Goal: Information Seeking & Learning: Learn about a topic

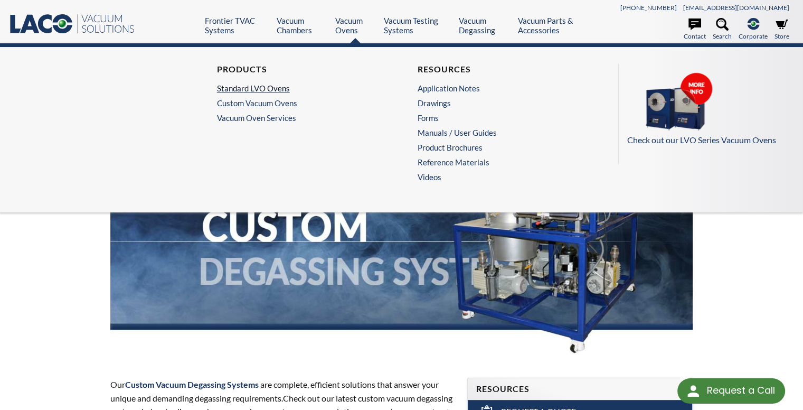
click at [258, 85] on link "Standard LVO Ovens" at bounding box center [298, 87] width 163 height 9
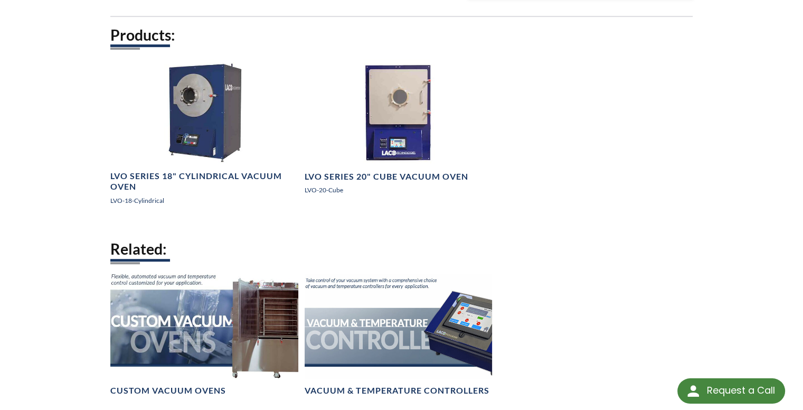
scroll to position [638, 0]
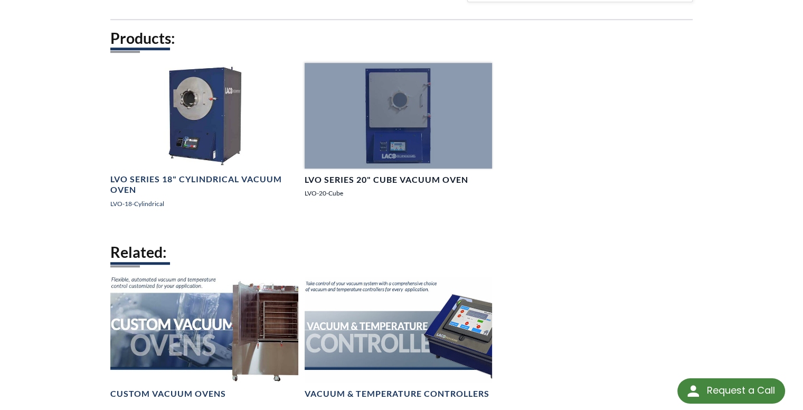
click at [339, 184] on link "LVO Series 20" Cube Vacuum Oven LVO-20-Cube" at bounding box center [399, 135] width 188 height 144
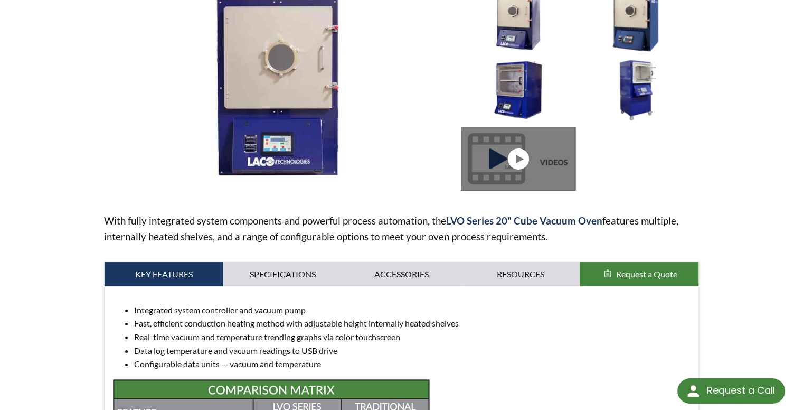
scroll to position [173, 0]
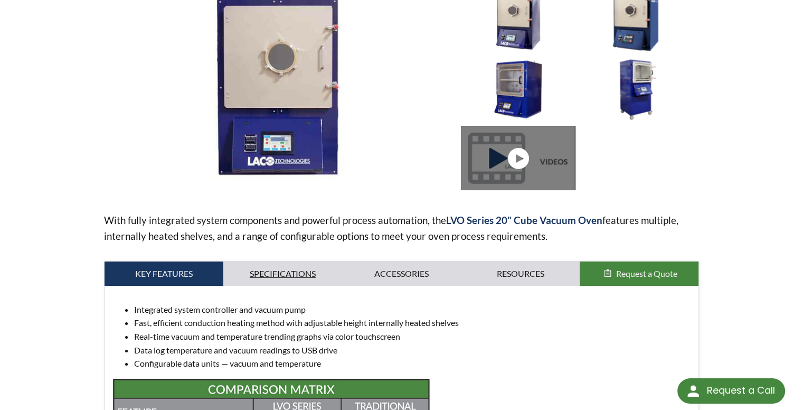
click at [289, 274] on link "Specifications" at bounding box center [282, 273] width 119 height 24
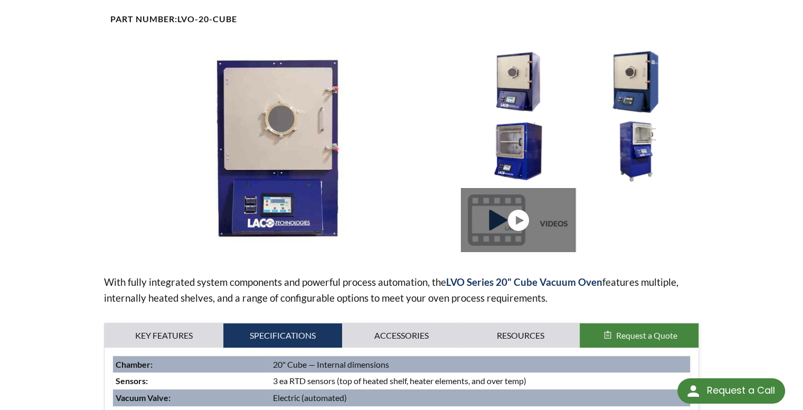
scroll to position [110, 0]
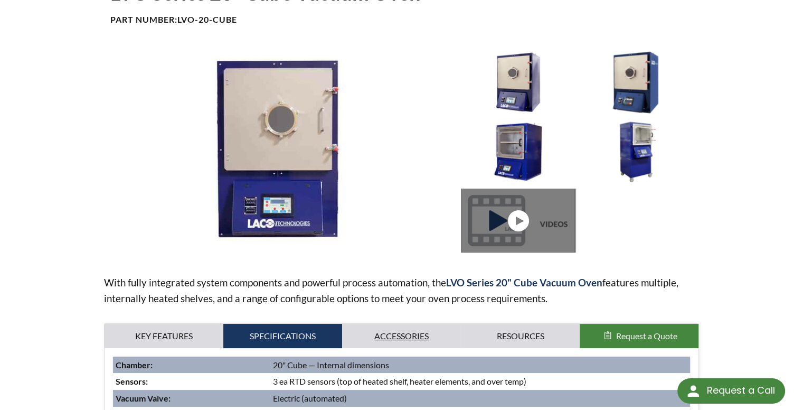
click at [404, 328] on link "Accessories" at bounding box center [401, 336] width 119 height 24
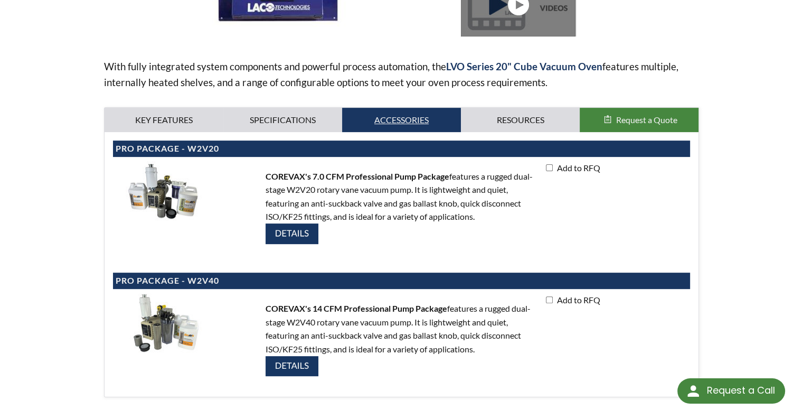
scroll to position [320, 0]
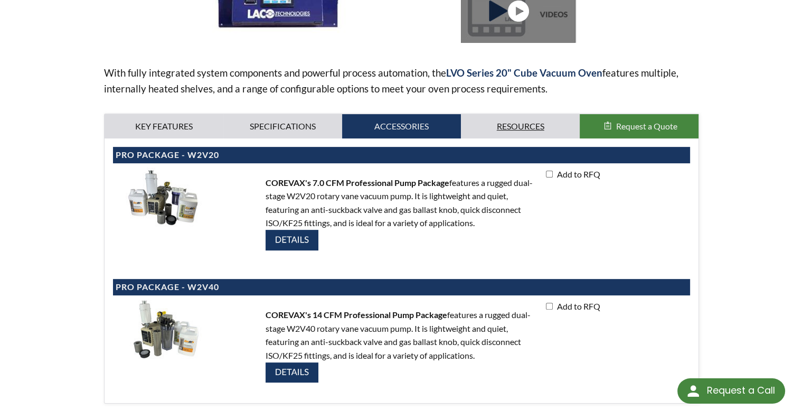
click at [512, 119] on link "Resources" at bounding box center [520, 126] width 119 height 24
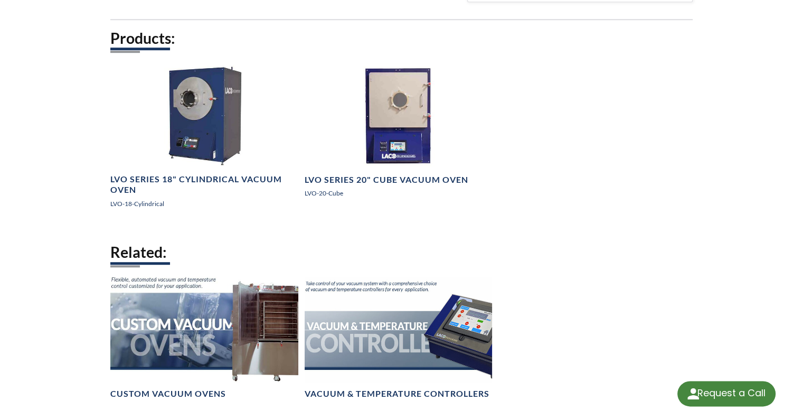
select select "Language Translate Widget"
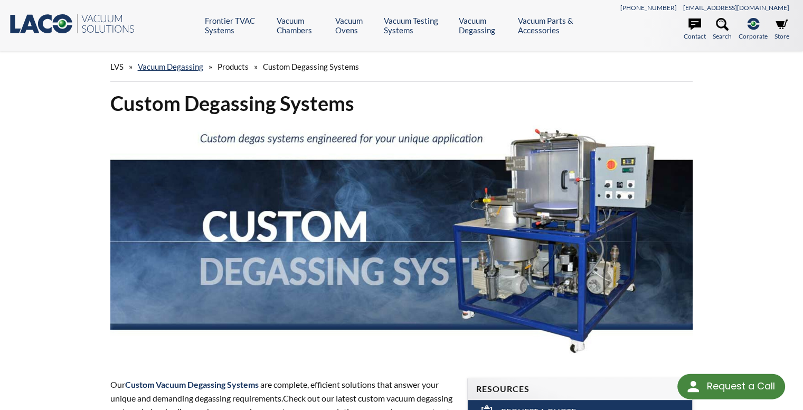
select select "Language Translate Widget"
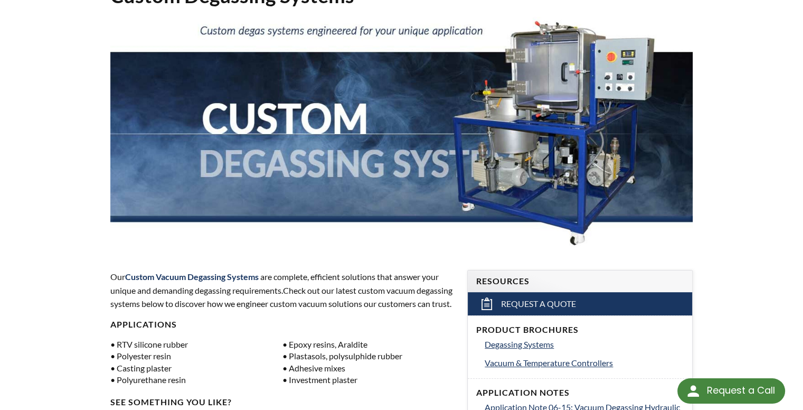
scroll to position [82, 0]
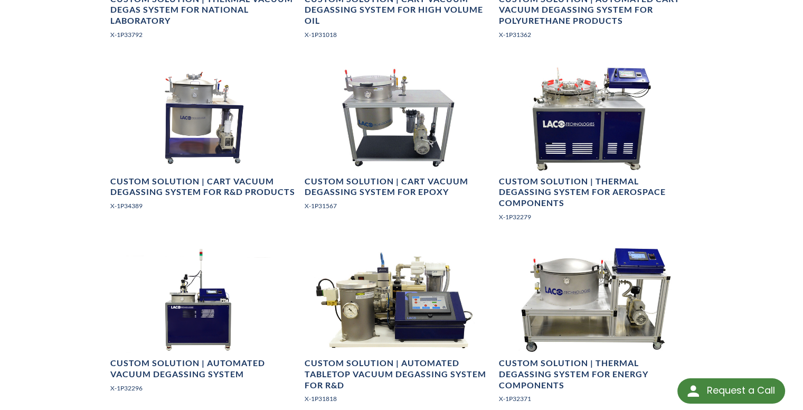
scroll to position [781, 0]
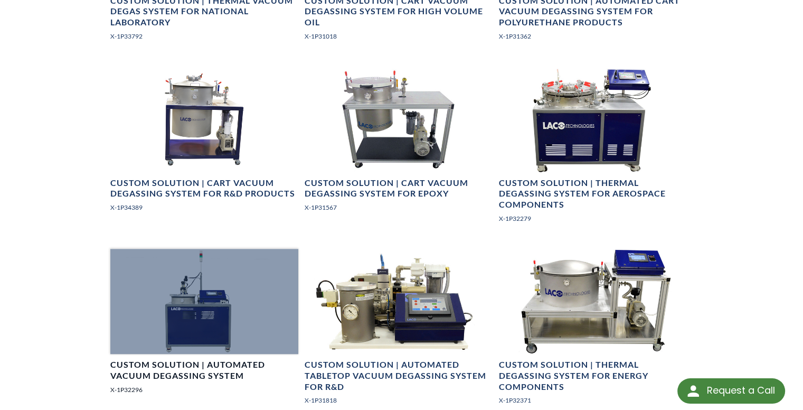
click at [212, 374] on h4 "Custom Solution | Automated Vacuum Degassing System" at bounding box center [204, 370] width 188 height 22
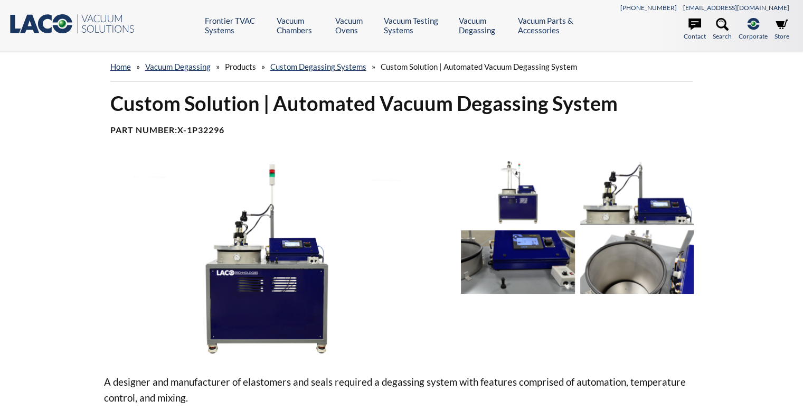
select select "Language Translate Widget"
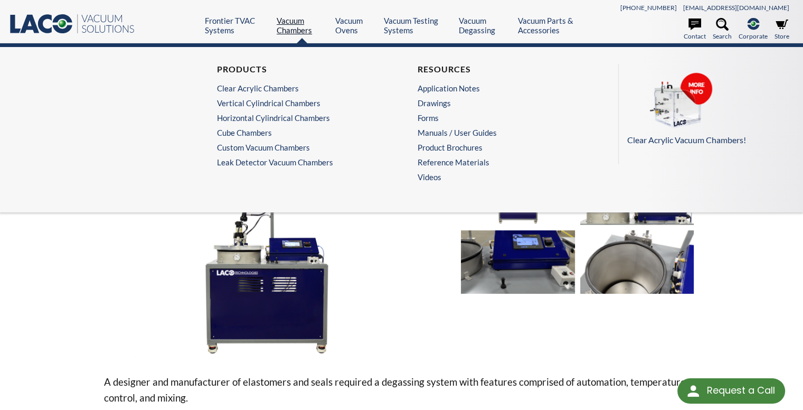
click at [295, 27] on link "Vacuum Chambers" at bounding box center [302, 25] width 51 height 19
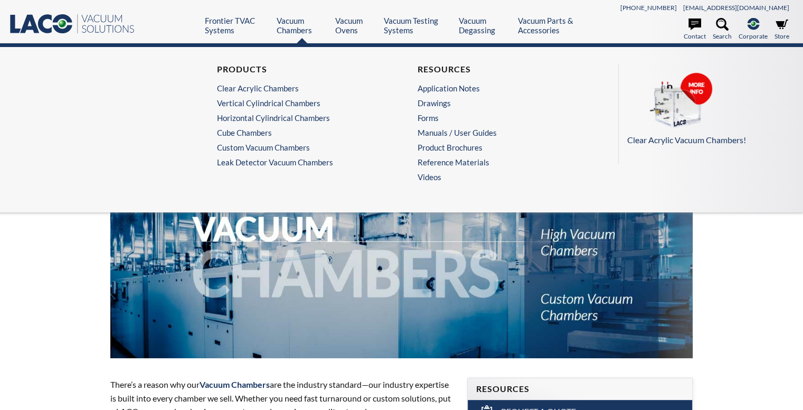
select select "Language Translate Widget"
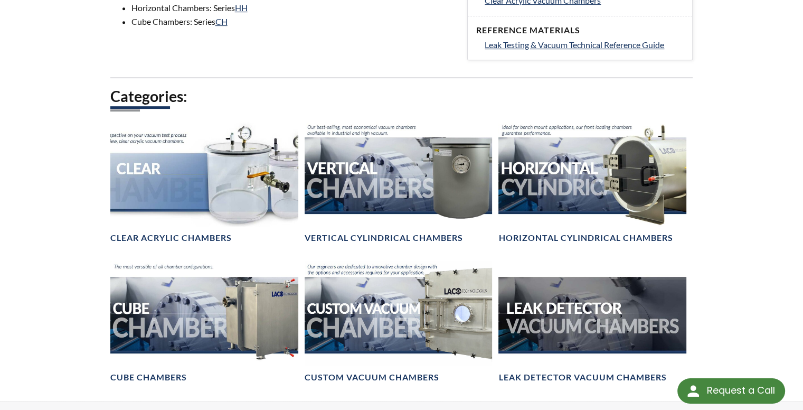
scroll to position [547, 0]
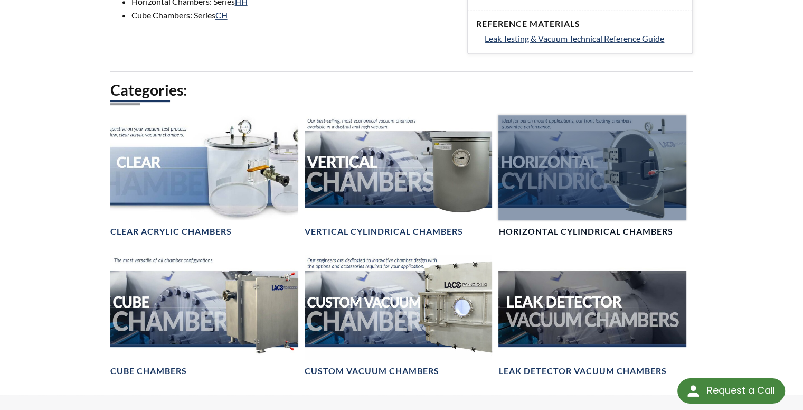
click at [579, 233] on h4 "Horizontal Cylindrical Chambers" at bounding box center [585, 231] width 174 height 11
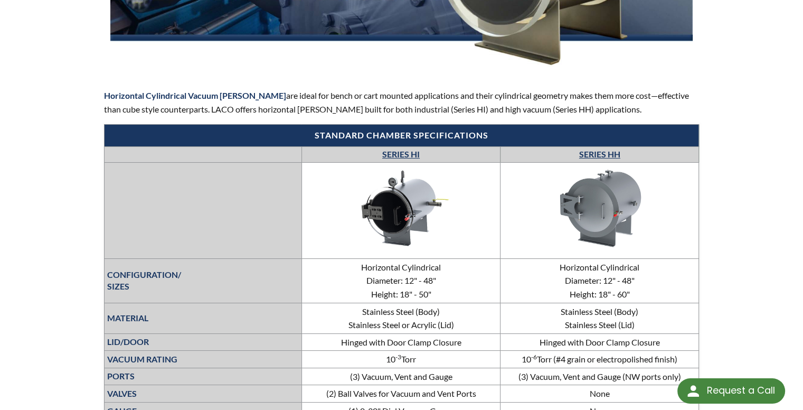
scroll to position [288, 0]
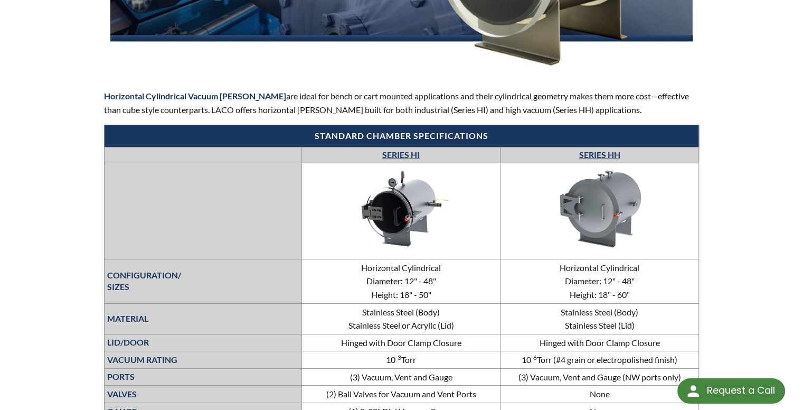
click at [399, 150] on link "SERIES HI" at bounding box center [400, 154] width 37 height 10
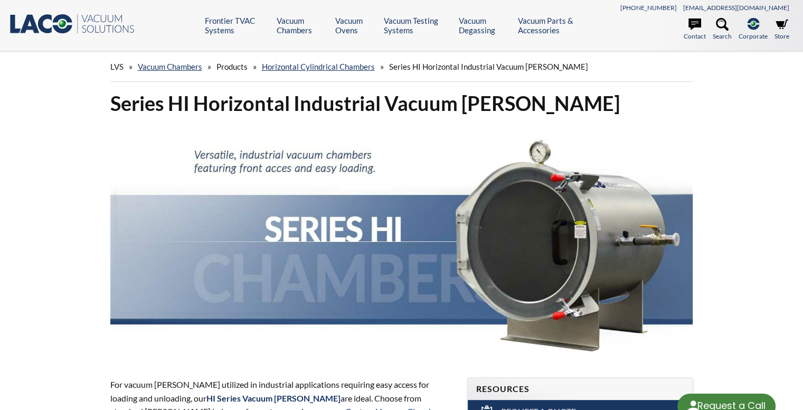
select select "Language Translate Widget"
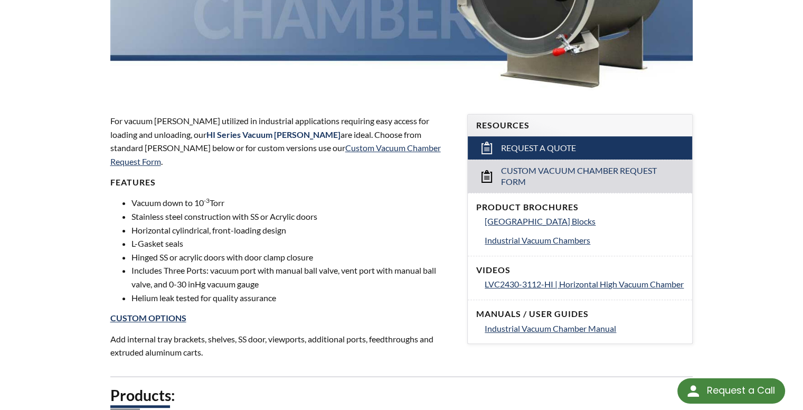
scroll to position [268, 0]
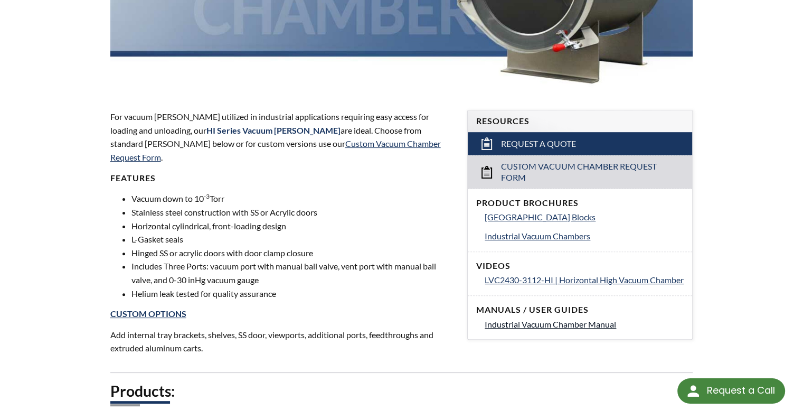
click at [513, 329] on span "Industrial Vacuum Chamber Manual" at bounding box center [549, 324] width 131 height 10
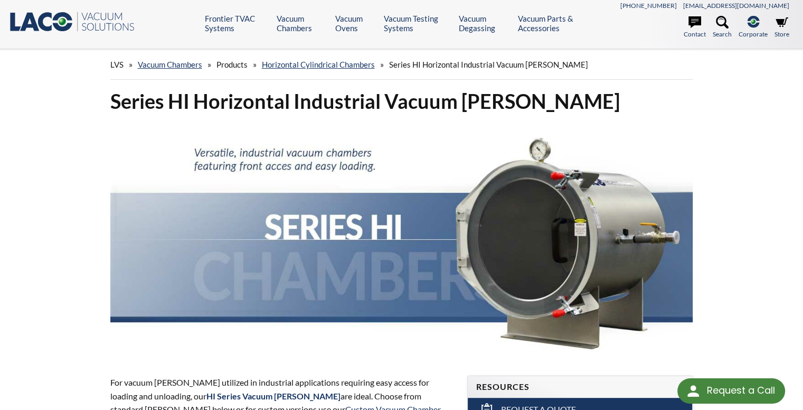
scroll to position [2, 0]
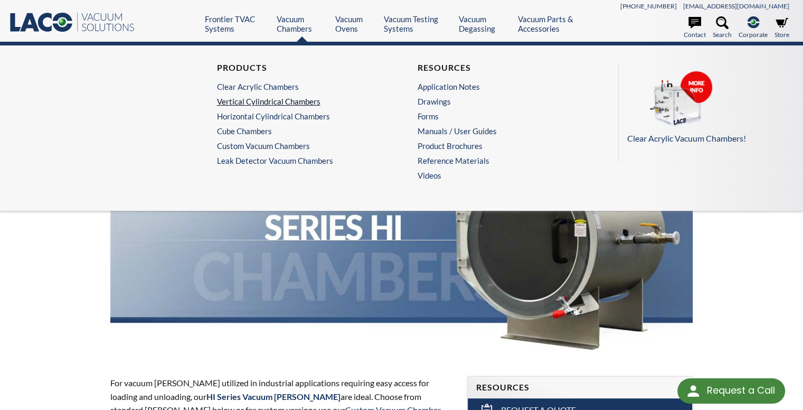
click at [259, 102] on link "Vertical Cylindrical Chambers" at bounding box center [298, 101] width 163 height 9
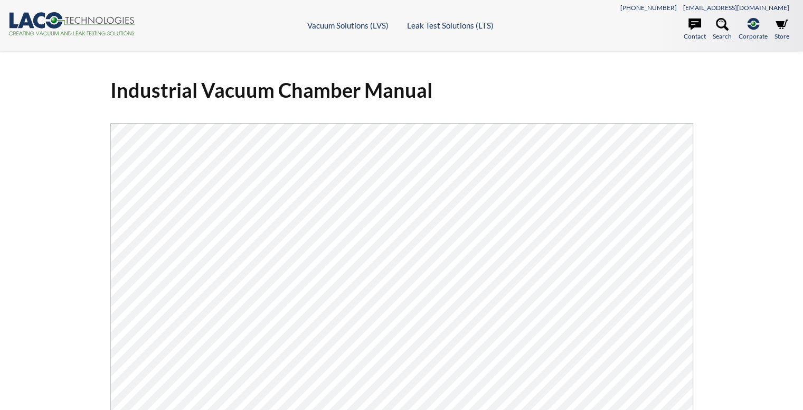
select select "Language Translate Widget"
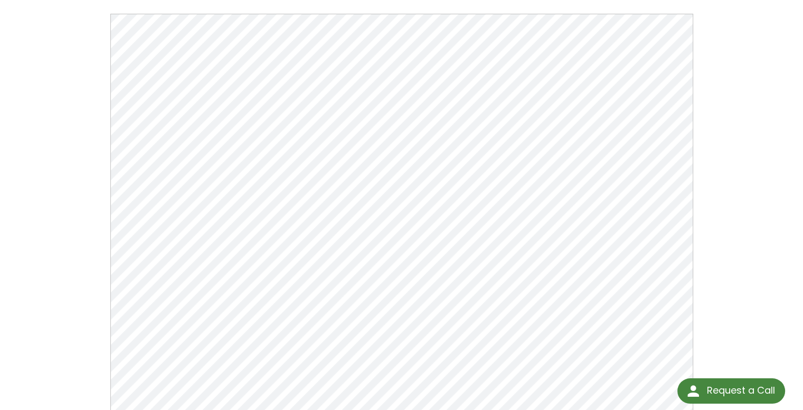
scroll to position [109, 0]
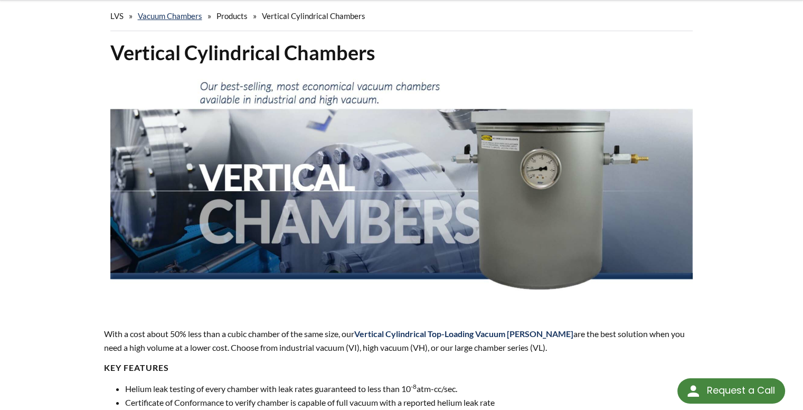
select select "Language Translate Widget"
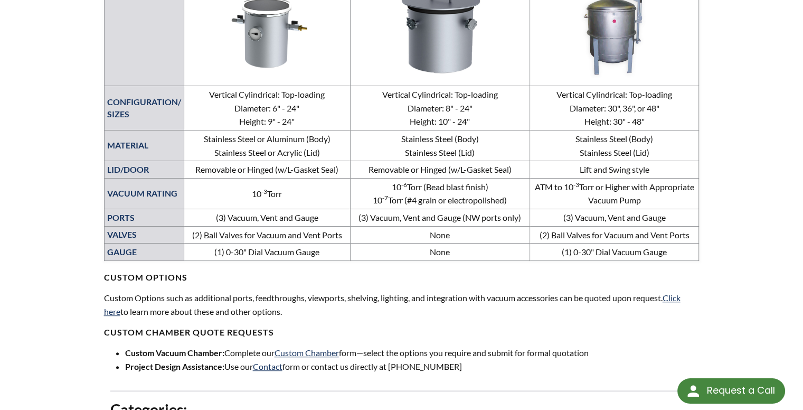
scroll to position [567, 0]
